Goal: Task Accomplishment & Management: Complete application form

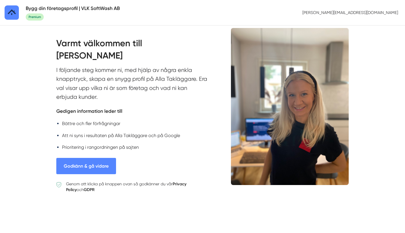
scroll to position [17, 0]
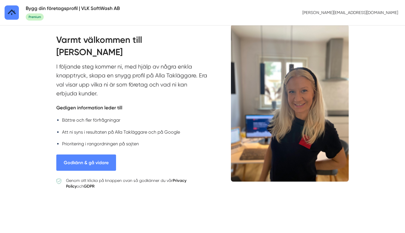
click at [101, 160] on button "Godkänn & gå vidare" at bounding box center [86, 162] width 60 height 16
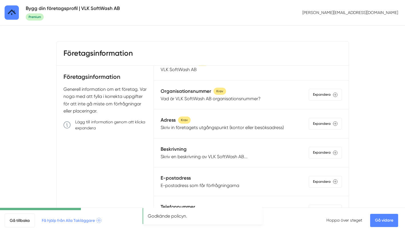
scroll to position [18, 0]
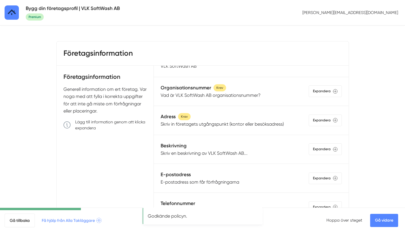
click at [227, 95] on p "Vad är VLK SoftWash AB organisationsnummer?" at bounding box center [210, 95] width 100 height 7
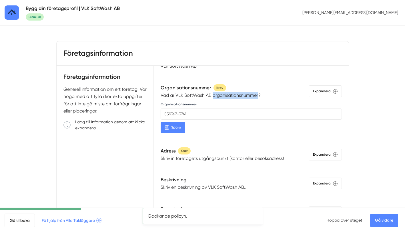
click at [227, 95] on p "Vad är VLK SoftWash AB organisationsnummer?" at bounding box center [210, 95] width 100 height 7
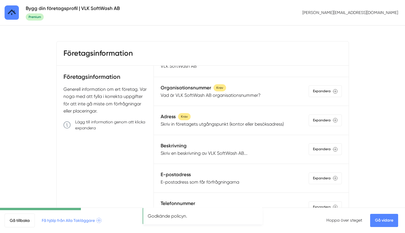
click at [214, 118] on div "Adress Krav" at bounding box center [221, 117] width 123 height 8
click at [213, 123] on p "Skriv in företagets utgångspunkt (kontor eller besöksadress)" at bounding box center [221, 123] width 123 height 7
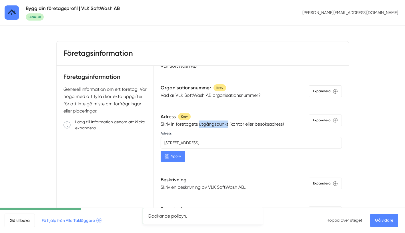
click at [213, 123] on p "Skriv in företagets utgångspunkt (kontor eller besöksadress)" at bounding box center [221, 123] width 123 height 7
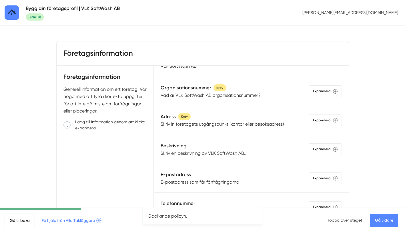
click at [204, 150] on p "Skriv en beskrivning av VLK SoftWash AB..." at bounding box center [203, 153] width 87 height 7
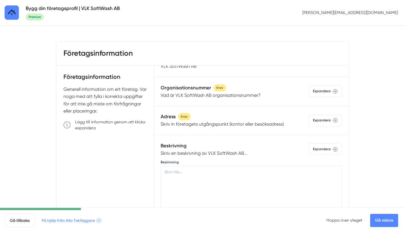
click at [204, 152] on p "Skriv en beskrivning av VLK SoftWash AB..." at bounding box center [203, 153] width 87 height 7
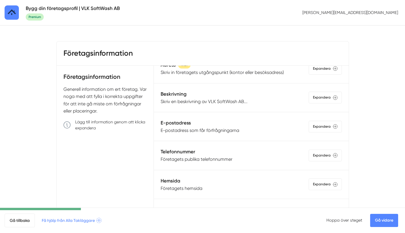
scroll to position [74, 0]
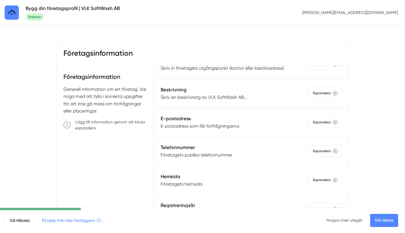
click at [206, 128] on p "E-postadress som får förfrågningarna" at bounding box center [199, 125] width 79 height 7
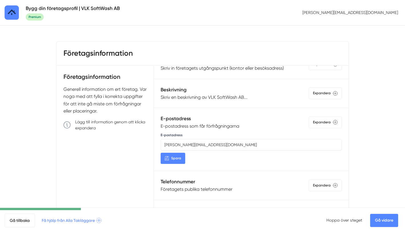
click at [206, 128] on p "E-postadress som får förfrågningarna" at bounding box center [199, 125] width 79 height 7
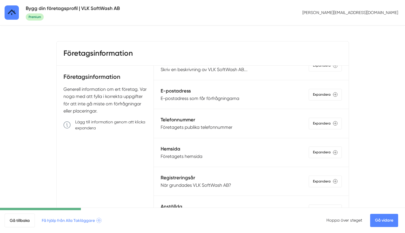
scroll to position [110, 0]
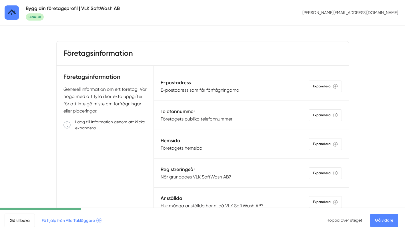
click at [206, 118] on p "Företagets publika telefonnummer" at bounding box center [196, 118] width 72 height 7
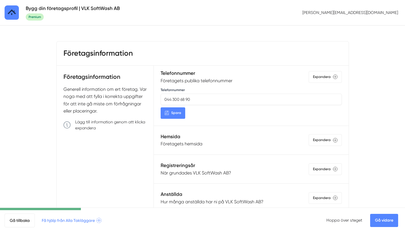
scroll to position [152, 0]
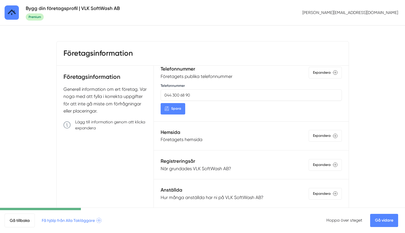
click at [186, 140] on p "Företagets hemsida" at bounding box center [181, 139] width 42 height 7
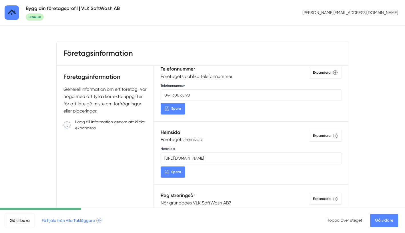
click at [197, 142] on p "Företagets hemsida" at bounding box center [181, 139] width 42 height 7
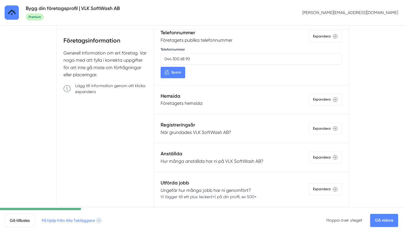
scroll to position [47, 0]
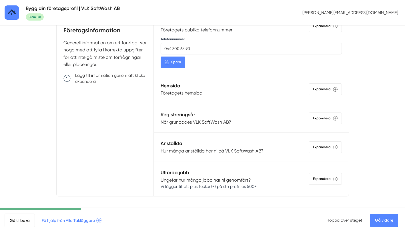
click at [202, 120] on p "När grundades VLK SoftWash AB?" at bounding box center [195, 121] width 71 height 7
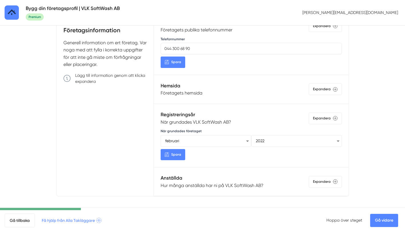
click at [203, 122] on p "När grundades VLK SoftWash AB?" at bounding box center [195, 121] width 71 height 7
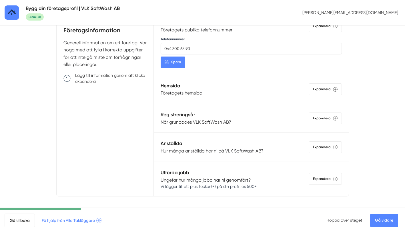
click at [202, 150] on p "Hur många anställda har ni på VLK SoftWash AB?" at bounding box center [211, 150] width 103 height 7
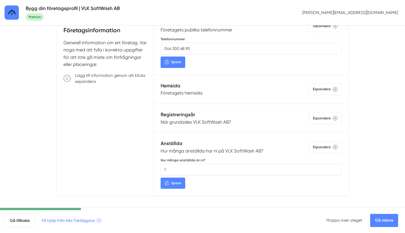
click at [202, 150] on p "Hur många anställda har ni på VLK SoftWash AB?" at bounding box center [211, 150] width 103 height 7
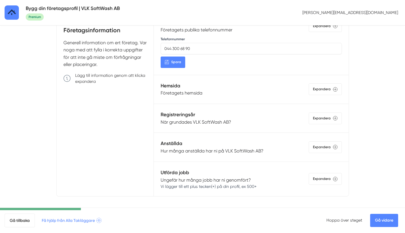
scroll to position [51, 0]
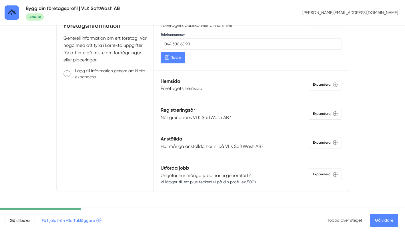
click at [383, 220] on link "Gå vidare" at bounding box center [384, 220] width 28 height 13
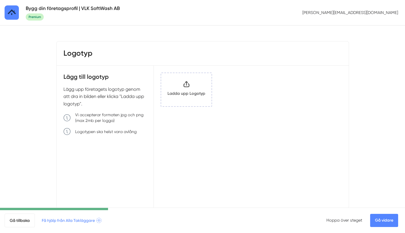
click at [384, 215] on link "Gå vidare" at bounding box center [384, 220] width 28 height 13
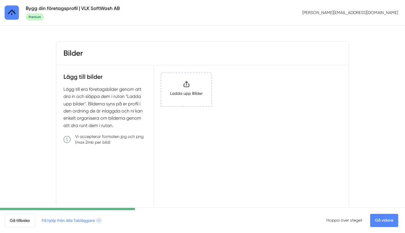
click at [379, 222] on link "Gå vidare" at bounding box center [384, 220] width 28 height 13
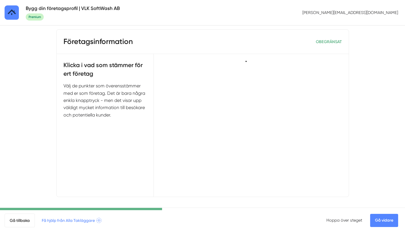
scroll to position [12, 0]
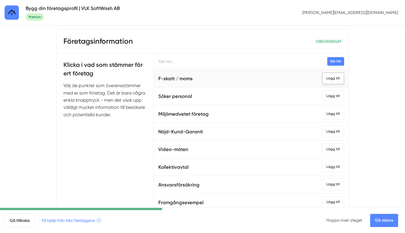
click at [334, 80] on div "Lägg till" at bounding box center [333, 79] width 22 height 12
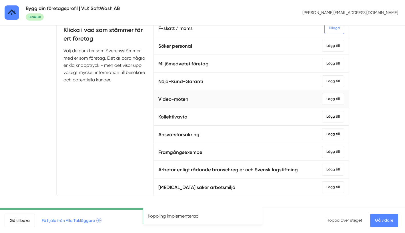
scroll to position [47, 0]
click at [332, 136] on div "Lägg till" at bounding box center [333, 134] width 22 height 12
click at [332, 170] on div "Lägg till" at bounding box center [333, 170] width 22 height 12
click at [383, 219] on link "Gå vidare" at bounding box center [384, 220] width 28 height 13
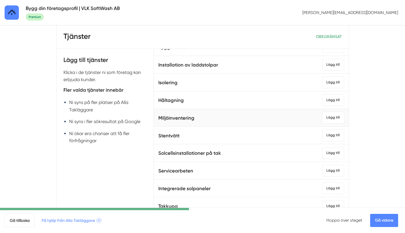
scroll to position [64, 0]
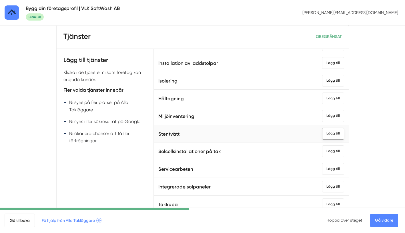
click at [335, 134] on div "Lägg till" at bounding box center [333, 134] width 22 height 12
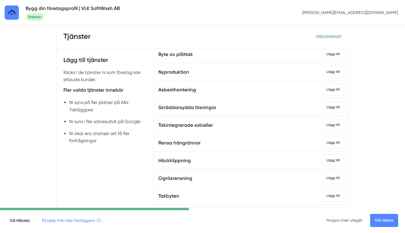
scroll to position [294, 0]
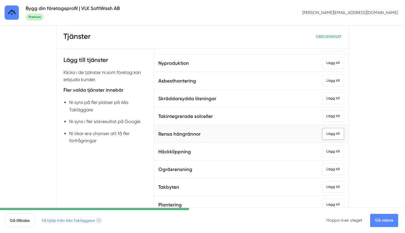
click at [336, 132] on div "Lägg till" at bounding box center [333, 134] width 22 height 12
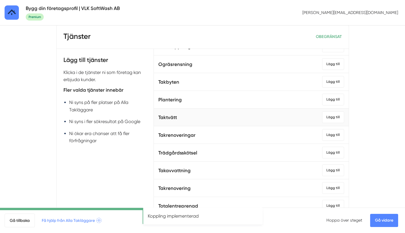
scroll to position [399, 0]
click at [331, 116] on div "Lägg till" at bounding box center [333, 117] width 22 height 12
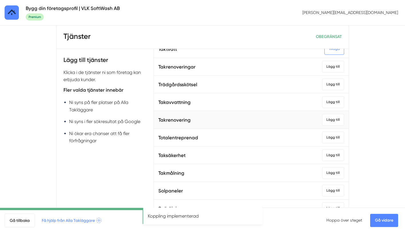
scroll to position [467, 0]
click at [337, 171] on div "Lägg till" at bounding box center [333, 172] width 22 height 12
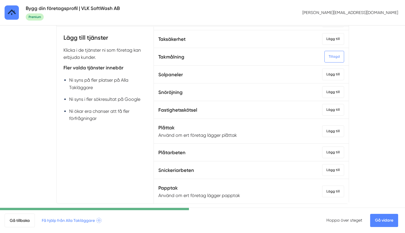
scroll to position [51, 0]
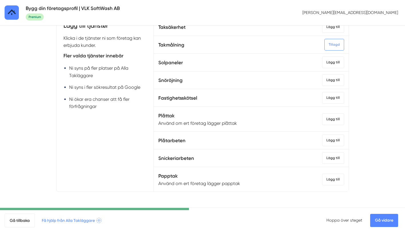
click at [379, 222] on link "Gå vidare" at bounding box center [384, 220] width 28 height 13
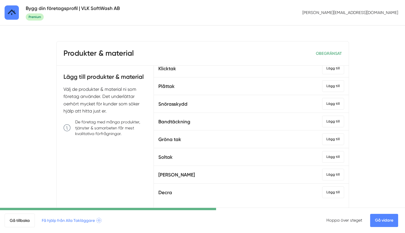
scroll to position [185, 0]
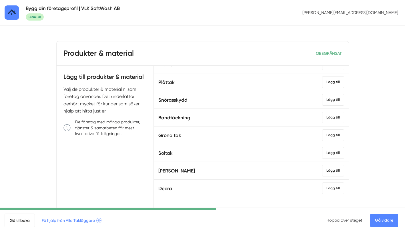
click at [380, 222] on link "Gå vidare" at bounding box center [384, 220] width 28 height 13
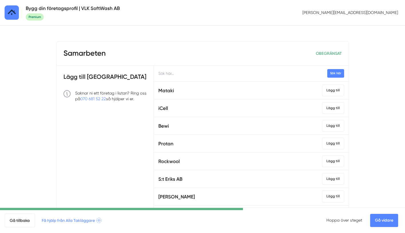
click at [382, 219] on link "Gå vidare" at bounding box center [384, 220] width 28 height 13
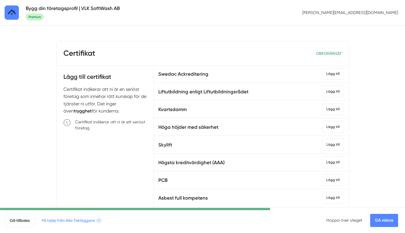
scroll to position [521, 0]
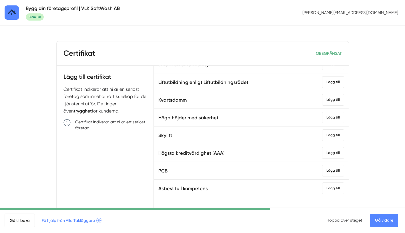
click at [387, 222] on link "Gå vidare" at bounding box center [384, 220] width 28 height 13
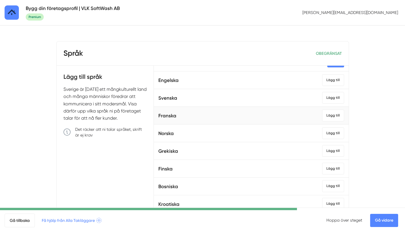
scroll to position [15, 0]
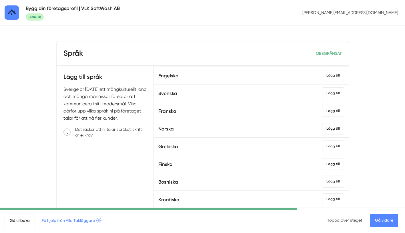
click at [382, 216] on link "Gå vidare" at bounding box center [384, 220] width 28 height 13
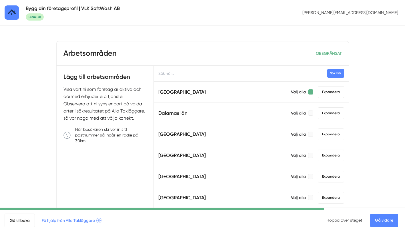
click at [310, 93] on div at bounding box center [310, 91] width 5 height 5
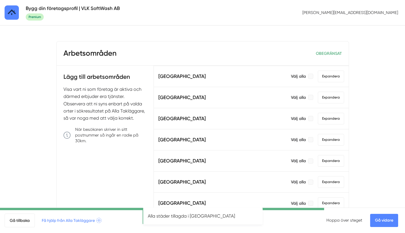
scroll to position [105, 0]
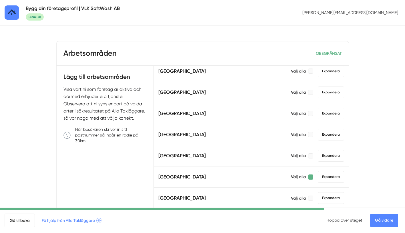
click at [311, 178] on div at bounding box center [310, 176] width 5 height 5
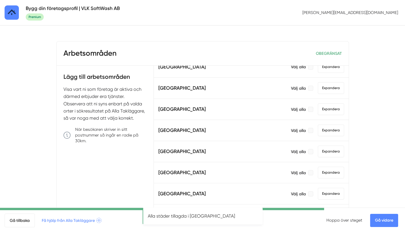
scroll to position [223, 0]
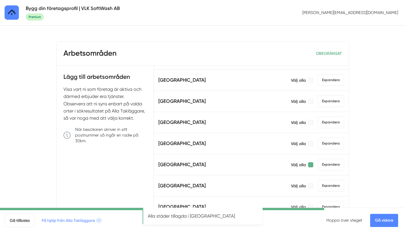
click at [310, 165] on div at bounding box center [310, 164] width 5 height 5
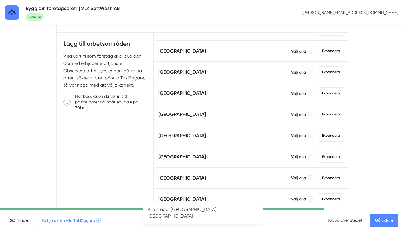
scroll to position [49, 0]
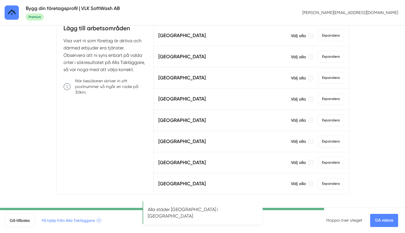
click at [389, 221] on link "Gå vidare" at bounding box center [384, 220] width 28 height 13
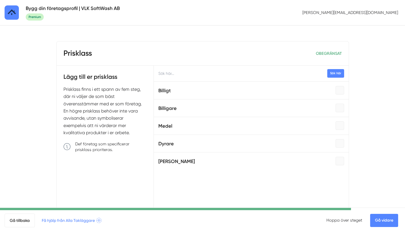
click at [381, 221] on link "Gå vidare" at bounding box center [384, 220] width 28 height 13
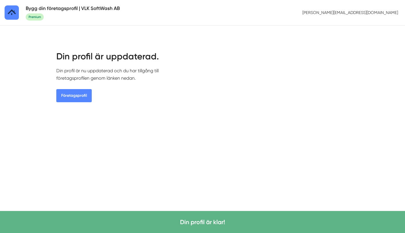
click at [71, 93] on link "Företagsprofil" at bounding box center [73, 95] width 35 height 13
